Goal: Task Accomplishment & Management: Manage account settings

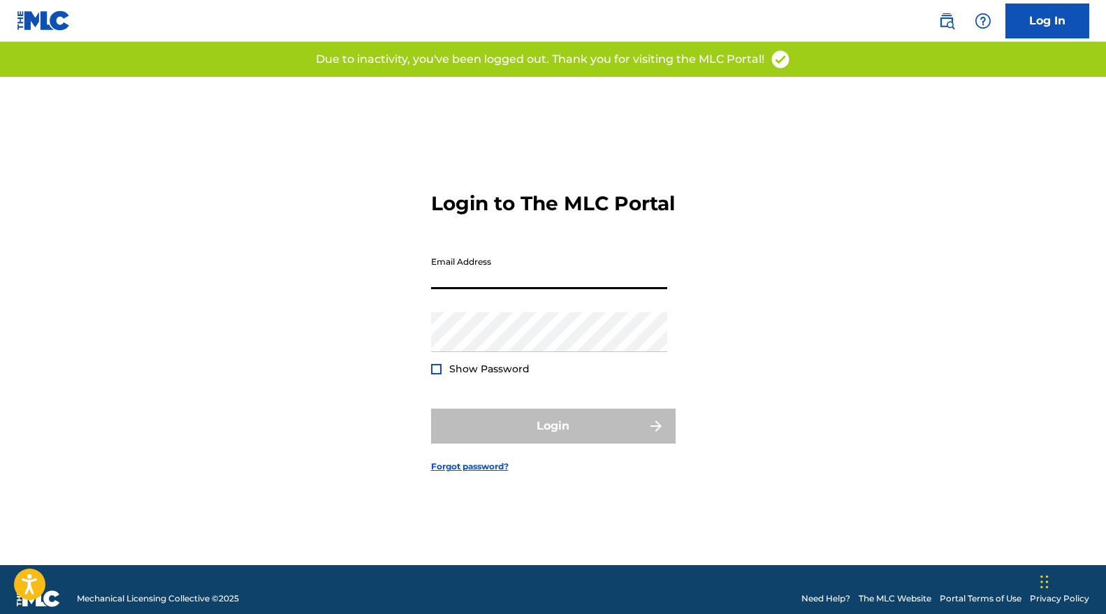
click at [526, 286] on input "Email Address" at bounding box center [549, 269] width 236 height 40
type input "[EMAIL_ADDRESS][DOMAIN_NAME]"
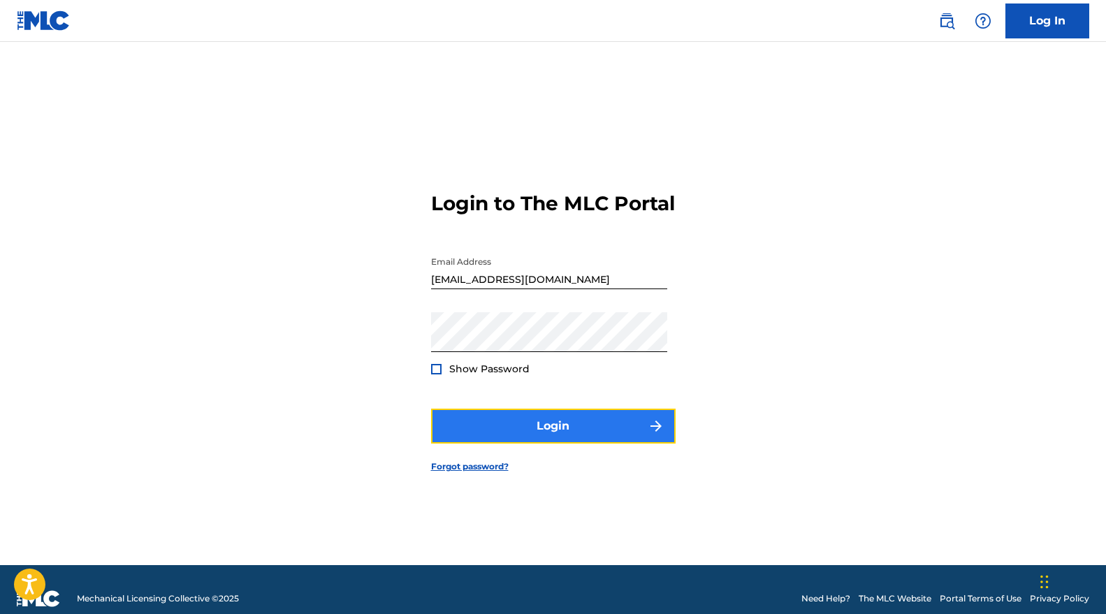
click at [551, 439] on button "Login" at bounding box center [553, 426] width 245 height 35
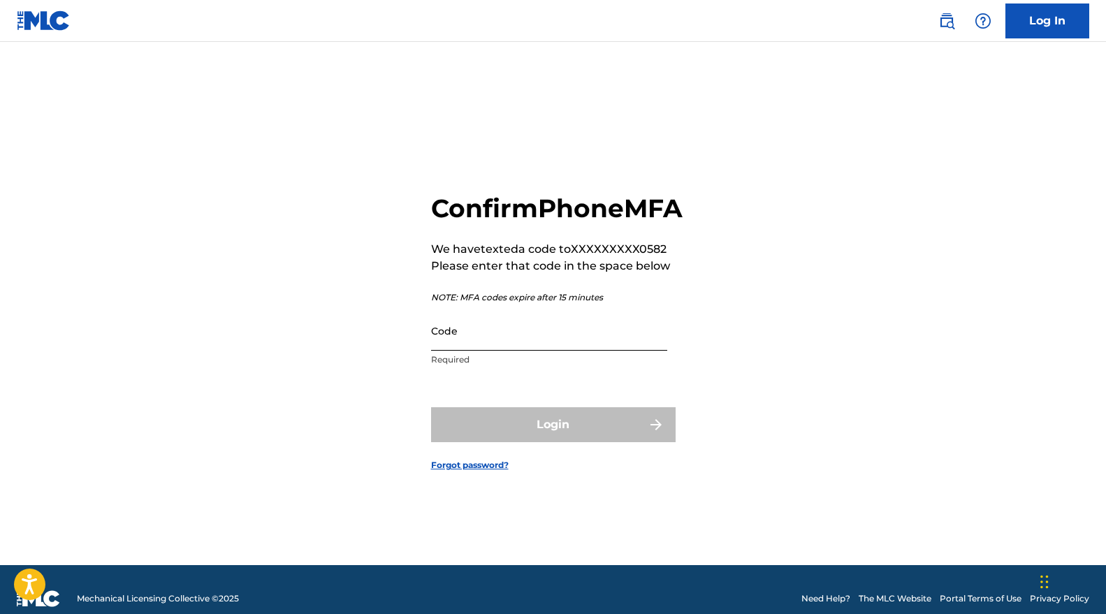
click at [465, 351] on input "Code" at bounding box center [549, 331] width 236 height 40
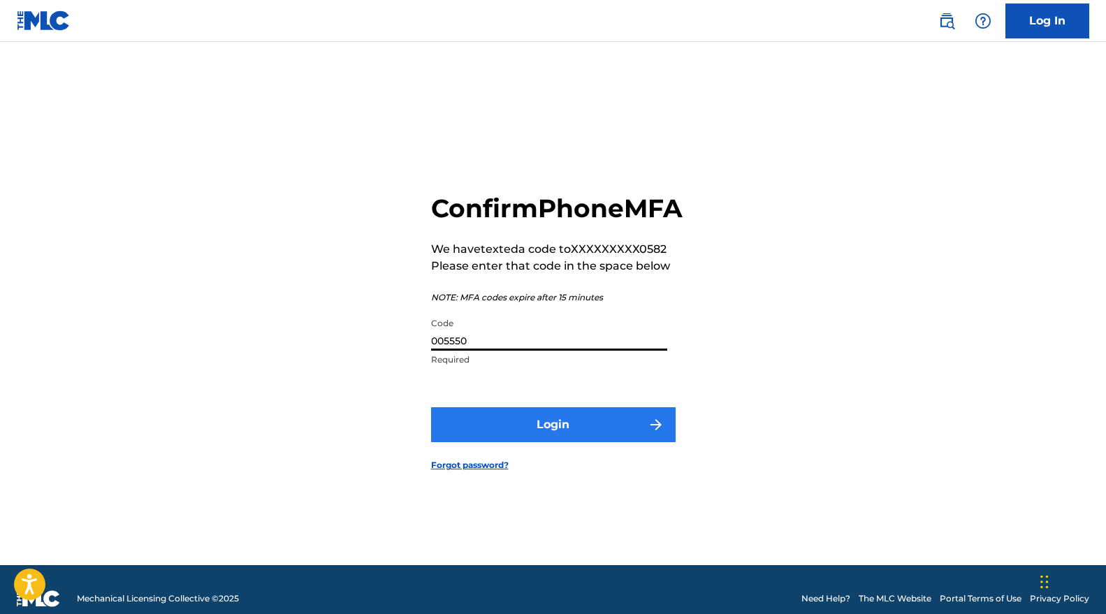
type input "005550"
click at [562, 442] on button "Login" at bounding box center [553, 424] width 245 height 35
